Goal: Check status: Check status

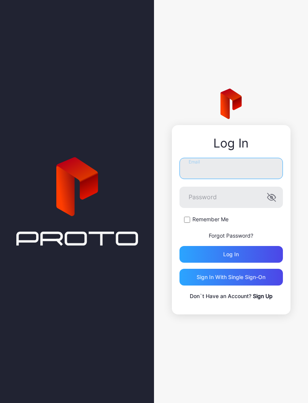
type input "**********"
click at [231, 254] on button "Log in" at bounding box center [230, 254] width 103 height 17
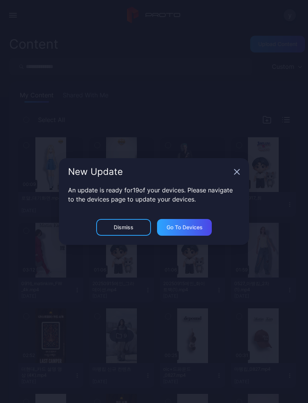
click at [236, 170] on icon "button" at bounding box center [237, 172] width 6 height 6
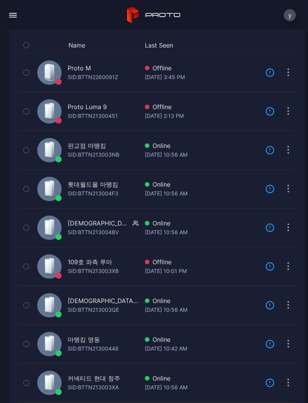
scroll to position [77, 0]
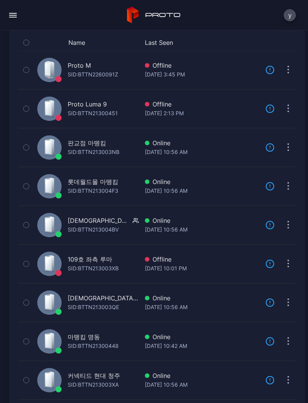
click at [112, 342] on div "SID: BTTN21300448" at bounding box center [93, 345] width 51 height 9
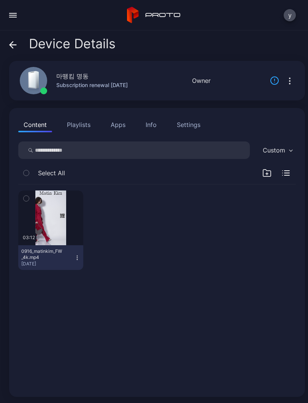
click at [0, 0] on div "button" at bounding box center [0, 0] width 0 height 0
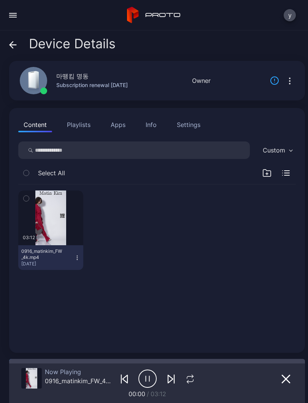
click at [0, 0] on div "button" at bounding box center [0, 0] width 0 height 0
